Goal: Find specific page/section: Find specific page/section

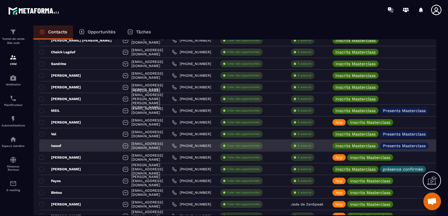
scroll to position [968, 0]
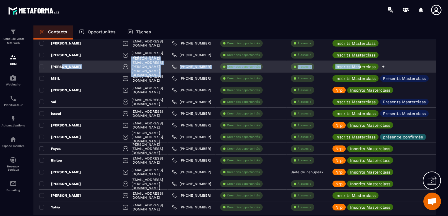
drag, startPoint x: 75, startPoint y: 65, endPoint x: 366, endPoint y: 63, distance: 290.6
click at [365, 63] on tr "Bruno [EMAIL_ADDRESS][PERSON_NAME][PERSON_NAME][DOMAIN_NAME] [PHONE_NUMBER] Cré…" at bounding box center [329, 67] width 580 height 12
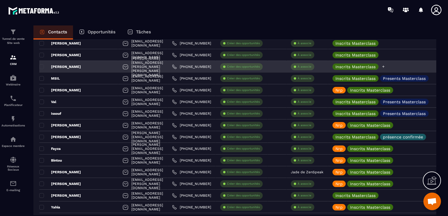
drag, startPoint x: 366, startPoint y: 63, endPoint x: 388, endPoint y: 69, distance: 23.0
click at [385, 69] on div "Inscrits Masterclass" at bounding box center [359, 67] width 53 height 6
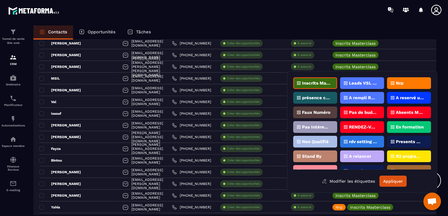
click at [393, 81] on div "Nrp" at bounding box center [409, 83] width 44 height 12
click at [389, 179] on button "Appliquer" at bounding box center [393, 181] width 27 height 11
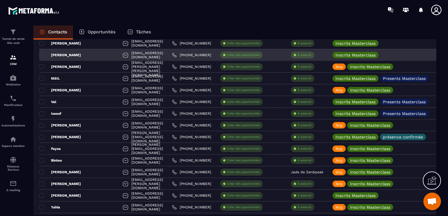
click at [88, 55] on div "[PERSON_NAME]" at bounding box center [78, 55] width 79 height 12
